Goal: Communication & Community: Connect with others

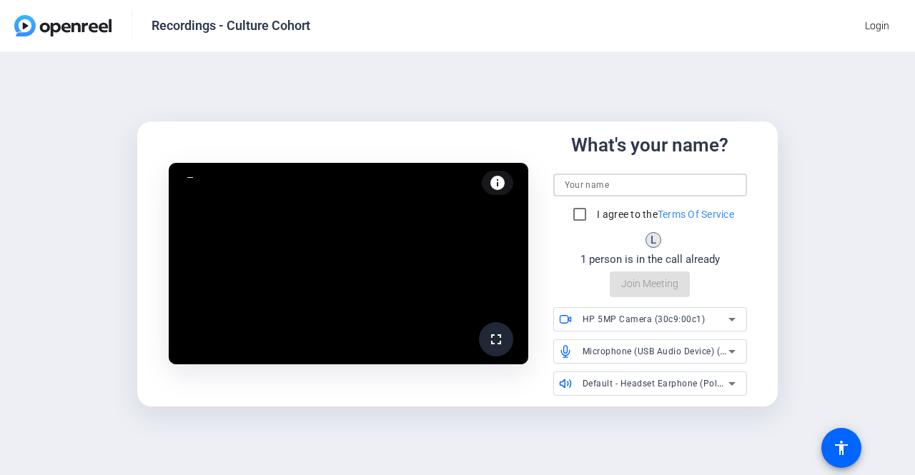
click at [586, 184] on input at bounding box center [650, 185] width 171 height 17
type input "[PERSON_NAME]"
click at [578, 213] on input "I agree to the Terms Of Service" at bounding box center [579, 214] width 29 height 29
checkbox input "true"
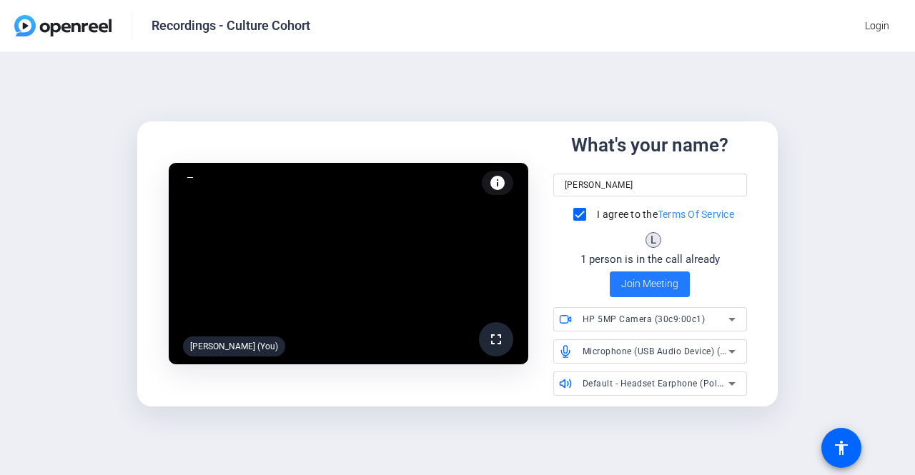
click at [644, 285] on span "Join Meeting" at bounding box center [649, 284] width 57 height 15
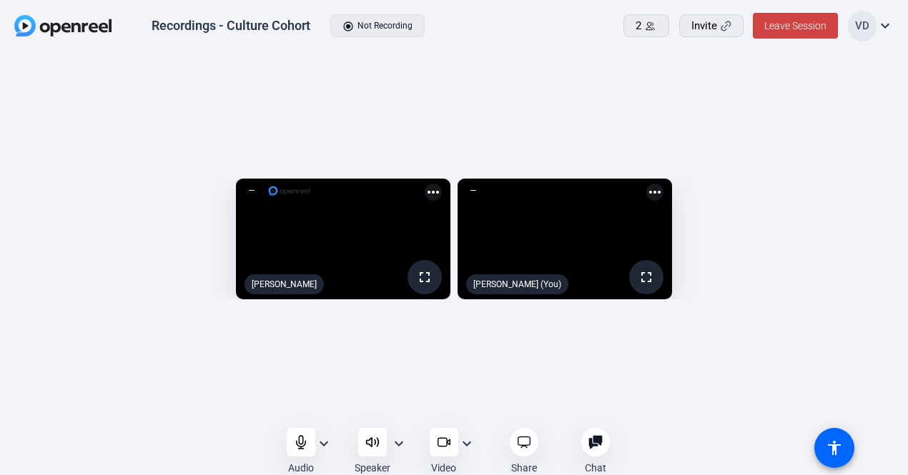
click at [663, 184] on mat-icon "more_horiz" at bounding box center [654, 192] width 17 height 17
click at [221, 401] on div at bounding box center [454, 237] width 908 height 475
click at [789, 28] on span "Leave Session" at bounding box center [795, 25] width 62 height 11
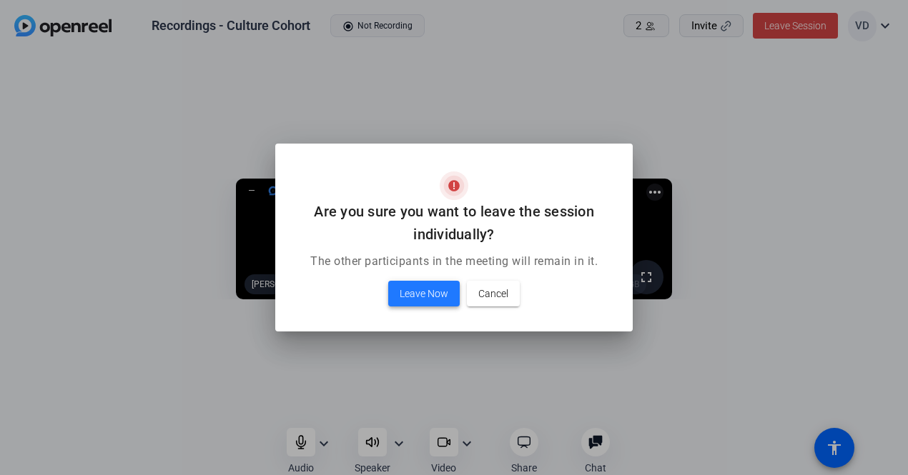
click at [418, 292] on span "Leave Now" at bounding box center [424, 293] width 49 height 17
